Goal: Transaction & Acquisition: Book appointment/travel/reservation

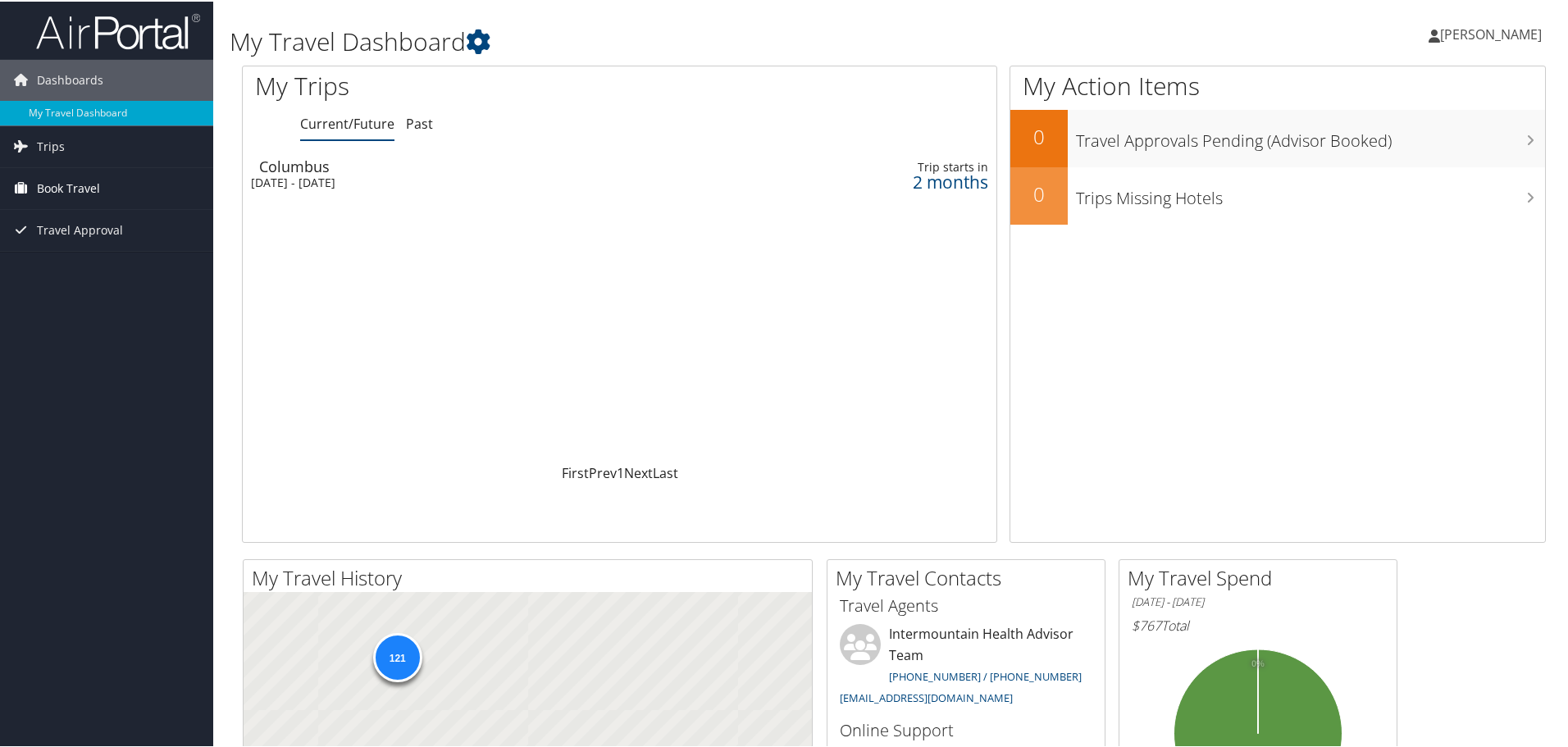
click at [77, 184] on span "Book Travel" at bounding box center [68, 187] width 63 height 41
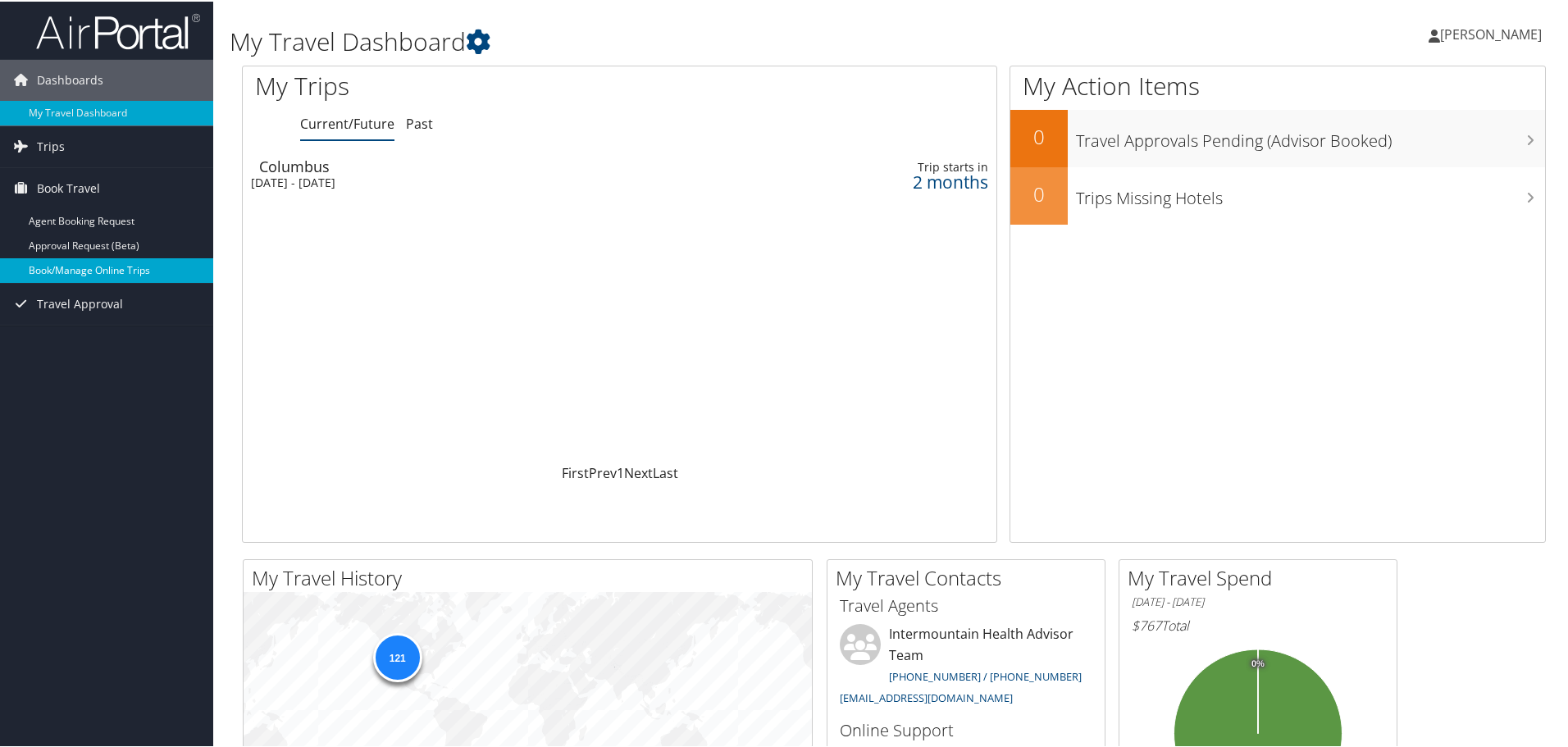
click at [94, 263] on link "Book/Manage Online Trips" at bounding box center [107, 269] width 213 height 25
